Goal: Task Accomplishment & Management: Use online tool/utility

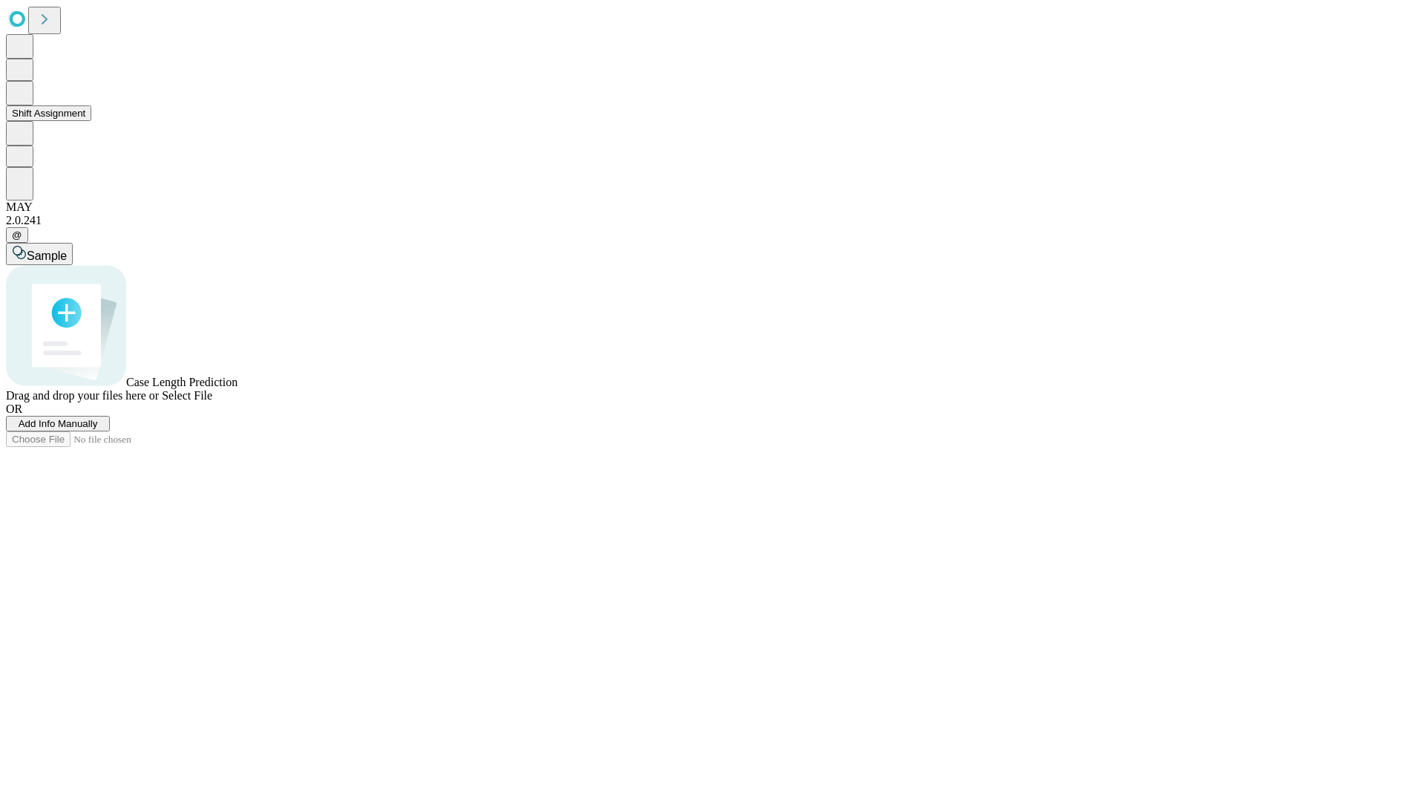
click at [91, 121] on button "Shift Assignment" at bounding box center [48, 113] width 85 height 16
